Goal: Find specific page/section: Find specific page/section

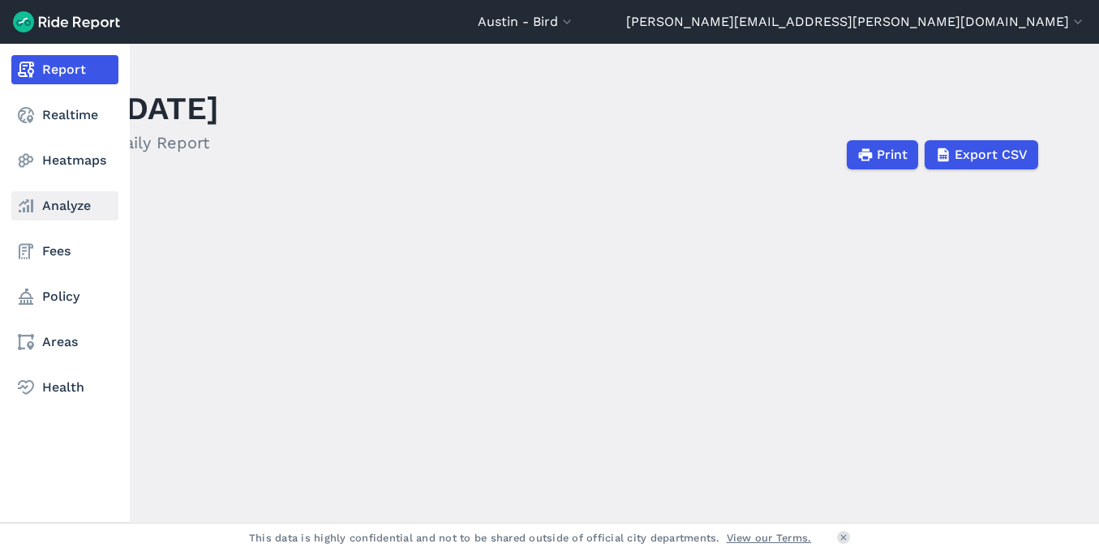
click at [92, 210] on link "Analyze" at bounding box center [64, 205] width 107 height 29
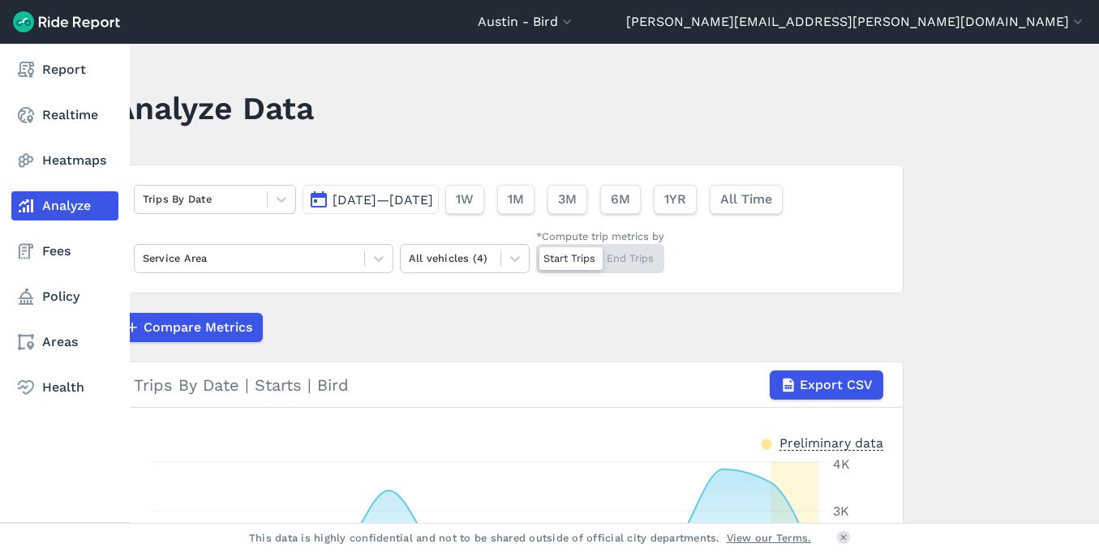
click at [88, 92] on nav "Report Realtime Heatmaps Analyze Fees Policy Areas Health" at bounding box center [65, 229] width 130 height 370
click at [88, 107] on link "Realtime" at bounding box center [64, 115] width 107 height 29
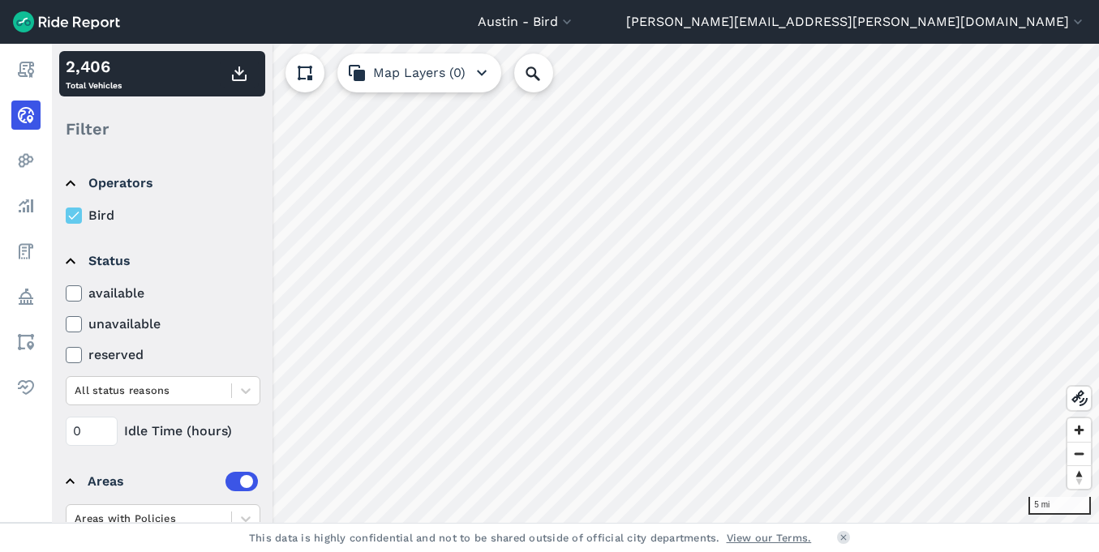
scroll to position [110, 0]
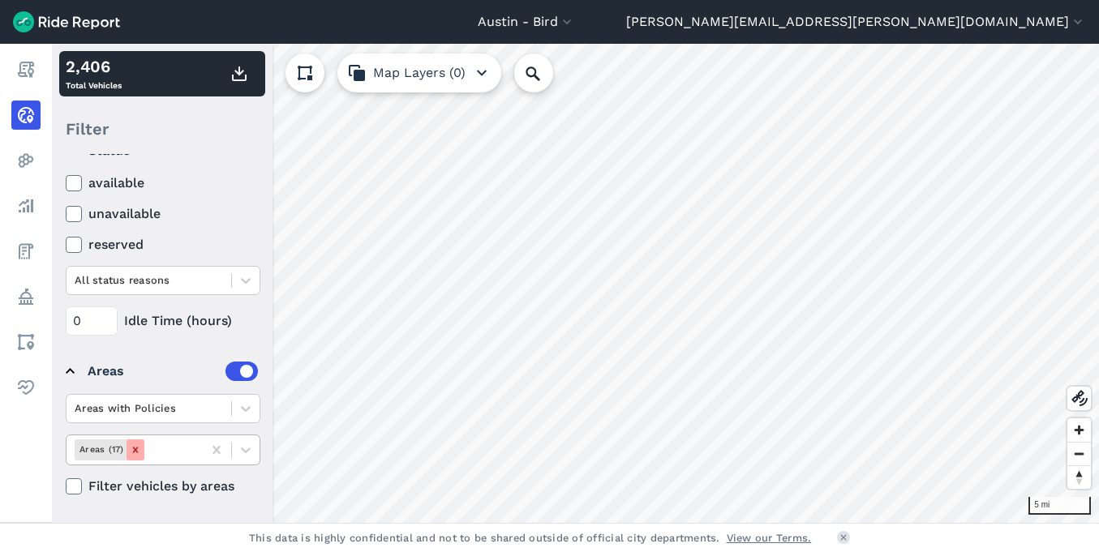
click at [131, 452] on icon "Remove Areas (17)" at bounding box center [135, 449] width 11 height 11
click at [214, 451] on icon at bounding box center [215, 450] width 7 height 8
click at [217, 451] on icon at bounding box center [215, 450] width 7 height 8
click at [247, 451] on icon at bounding box center [246, 451] width 10 height 6
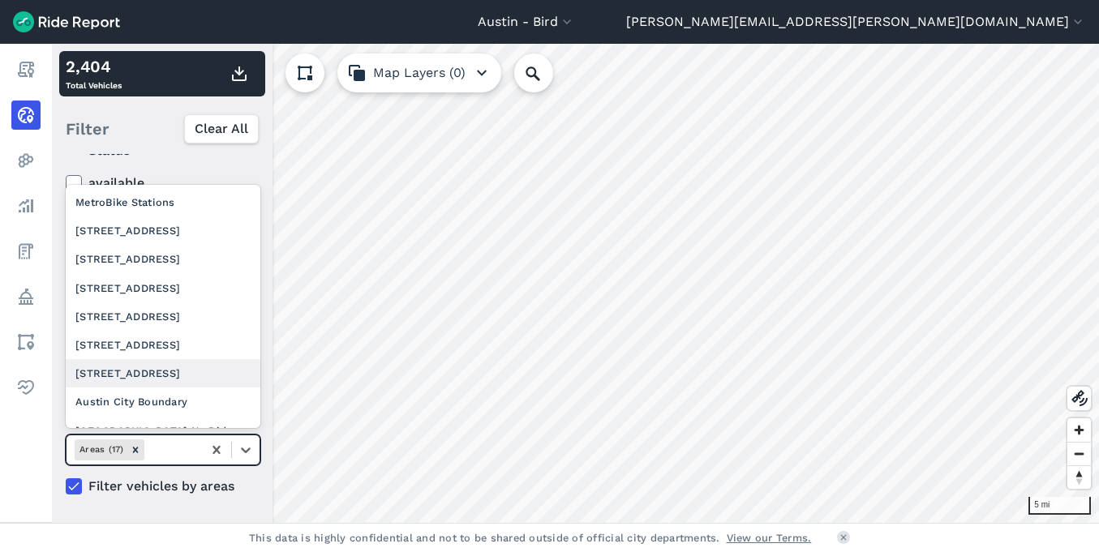
scroll to position [264, 0]
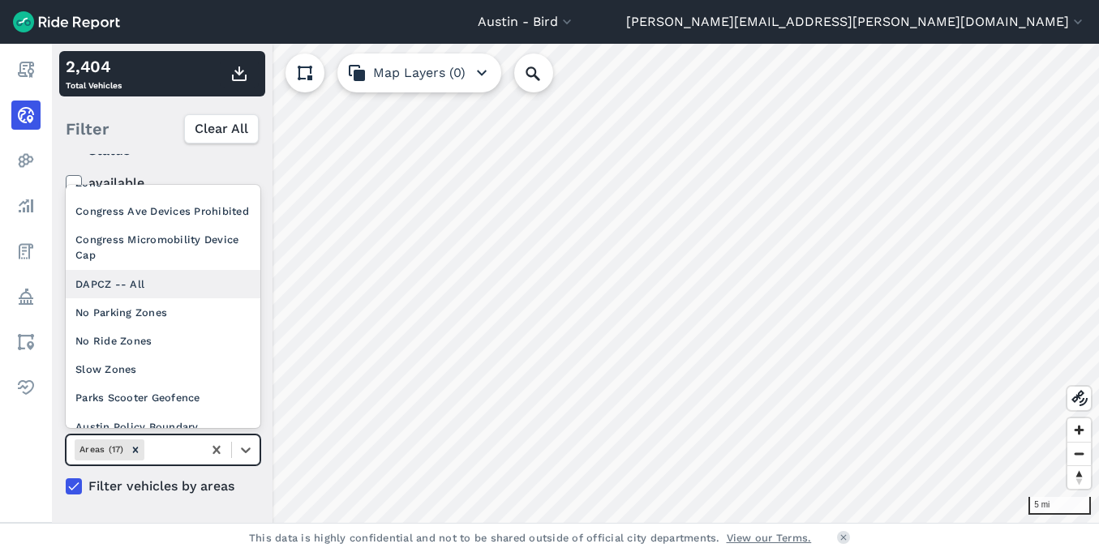
click at [117, 278] on div "DAPCZ -- All" at bounding box center [163, 284] width 195 height 28
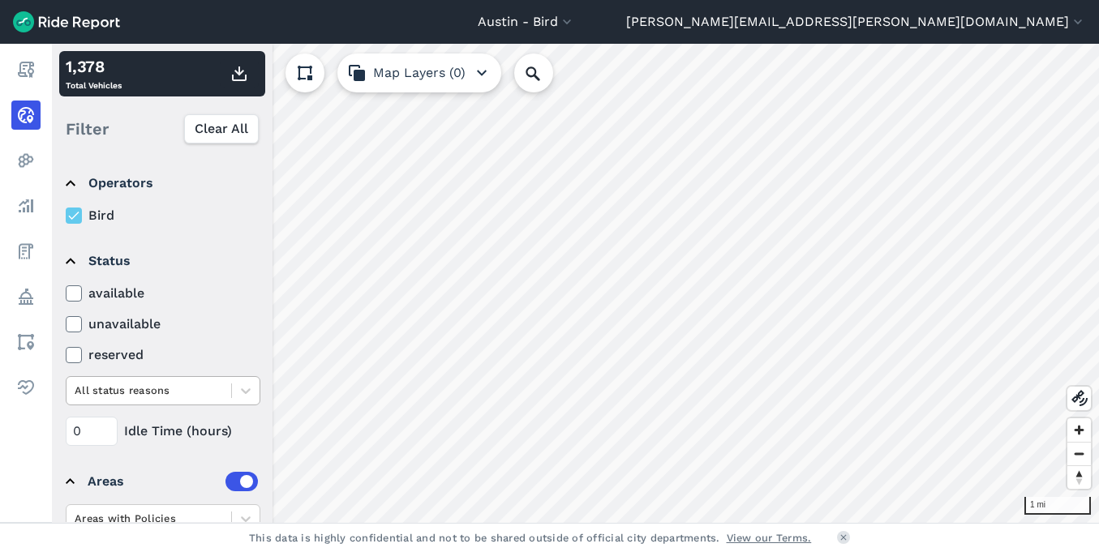
scroll to position [110, 0]
